Goal: Navigation & Orientation: Go to known website

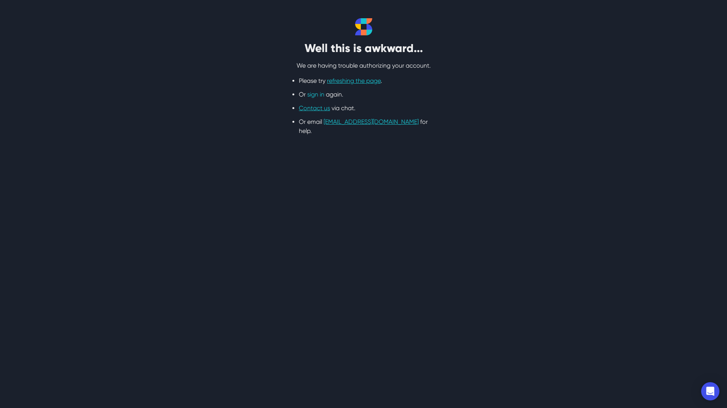
click at [316, 95] on link "sign in" at bounding box center [315, 94] width 17 height 7
click at [321, 95] on link "sign in" at bounding box center [315, 94] width 17 height 7
click at [365, 84] on link "refreshing the page" at bounding box center [354, 80] width 54 height 7
click at [320, 94] on link "sign in" at bounding box center [315, 94] width 17 height 7
